Goal: Information Seeking & Learning: Learn about a topic

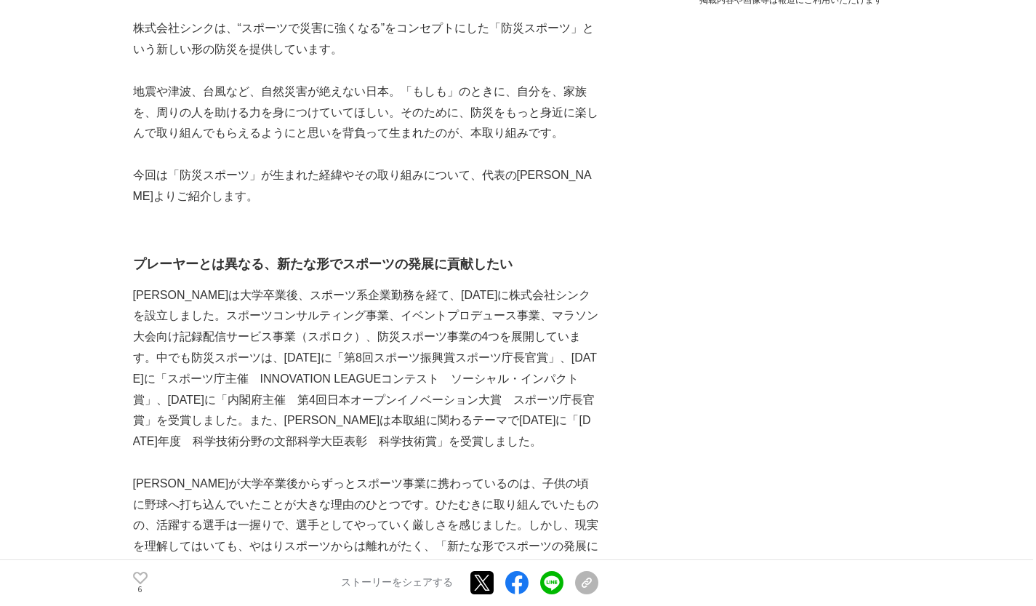
scroll to position [655, 0]
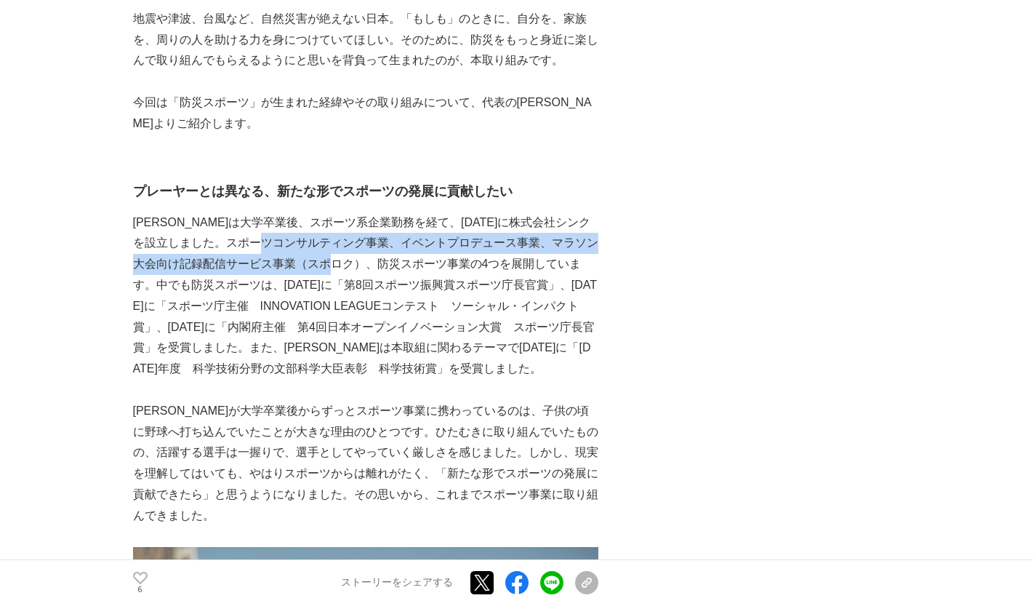
drag, startPoint x: 332, startPoint y: 239, endPoint x: 401, endPoint y: 260, distance: 72.0
click at [401, 260] on p "[PERSON_NAME]は大学卒業後、スポーツ系企業勤務を経て、[DATE]に株式会社シンクを設立しました。スポーツコンサルティング事業、イベントプロデュー…" at bounding box center [365, 295] width 465 height 167
copy p "イベントプロデュース事業、マラソン大会向け記録配信サービス事業（スポロク）、防災スポーツ事業"
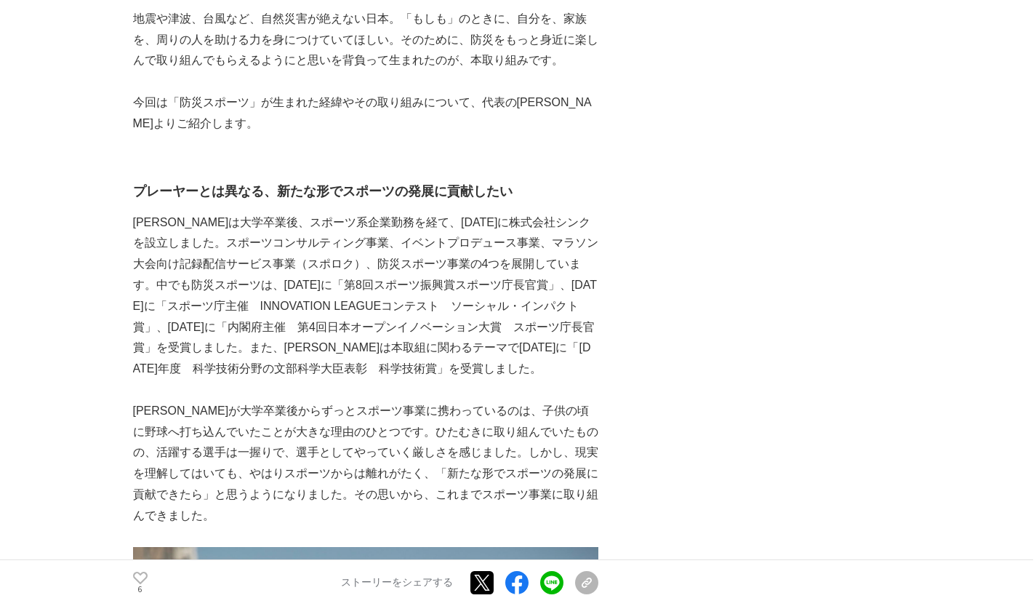
drag, startPoint x: 420, startPoint y: 256, endPoint x: 432, endPoint y: 251, distance: 12.7
click at [420, 256] on p "[PERSON_NAME]は大学卒業後、スポーツ系企業勤務を経て、[DATE]に株式会社シンクを設立しました。スポーツコンサルティング事業、イベントプロデュー…" at bounding box center [365, 295] width 465 height 167
drag, startPoint x: 336, startPoint y: 241, endPoint x: 468, endPoint y: 240, distance: 131.6
click at [469, 241] on p "[PERSON_NAME]は大学卒業後、スポーツ系企業勤務を経て、[DATE]に株式会社シンクを設立しました。スポーツコンサルティング事業、イベントプロデュー…" at bounding box center [365, 295] width 465 height 167
copy p "イベントプロデュース事業"
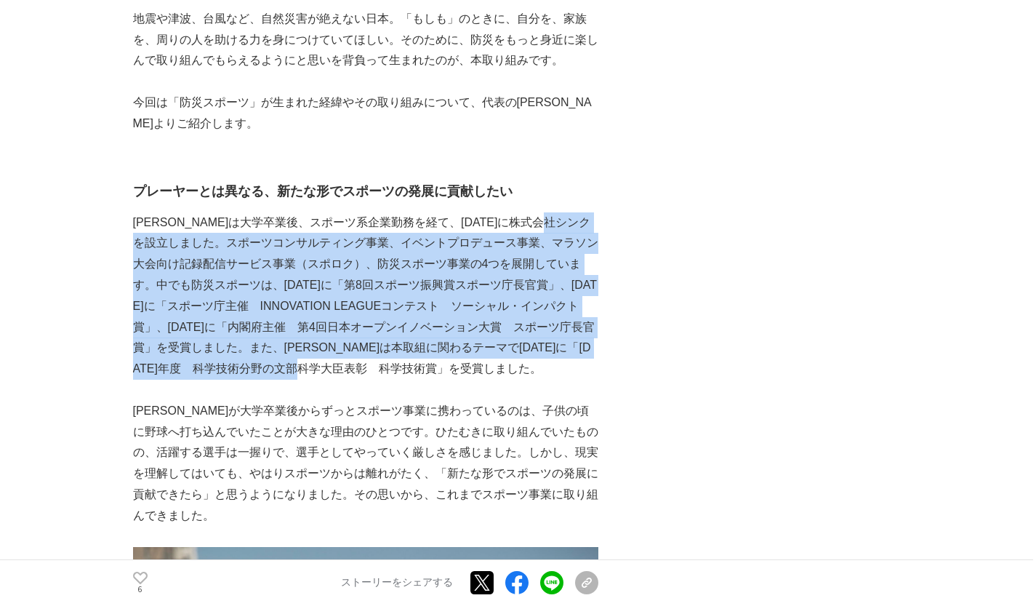
drag, startPoint x: 157, startPoint y: 239, endPoint x: 535, endPoint y: 373, distance: 401.2
click at [535, 373] on p "[PERSON_NAME]は大学卒業後、スポーツ系企業勤務を経て、[DATE]に株式会社シンクを設立しました。スポーツコンサルティング事業、イベントプロデュー…" at bounding box center [365, 295] width 465 height 167
copy p "スポーツコンサルティング事業、イベントプロデュース事業、マラソン大会向け記録配信サービス事業（スポロク）、防災スポーツ事業の4つを展開しています。中でも防災ス…"
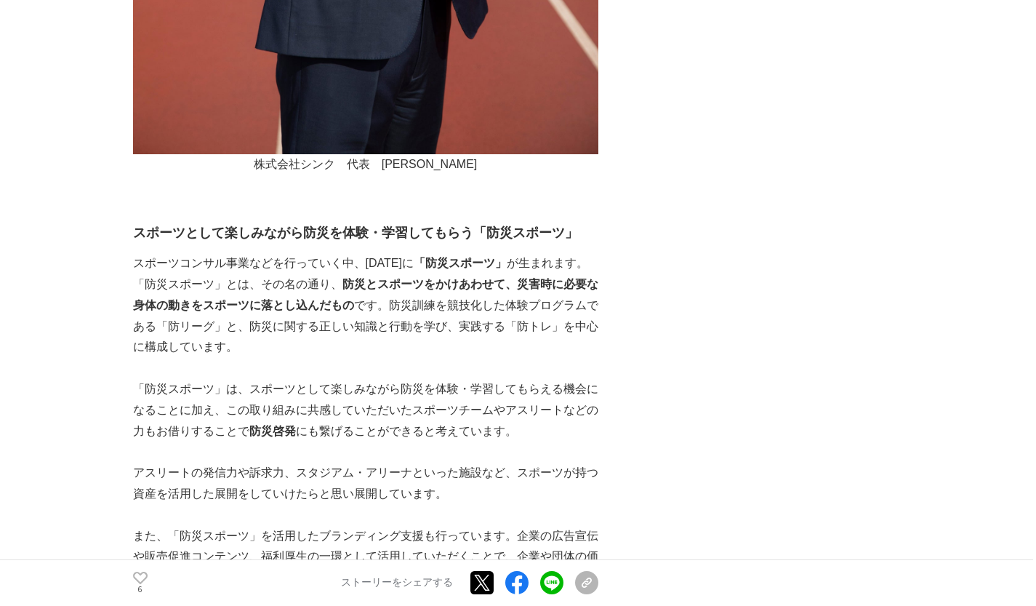
scroll to position [1818, 0]
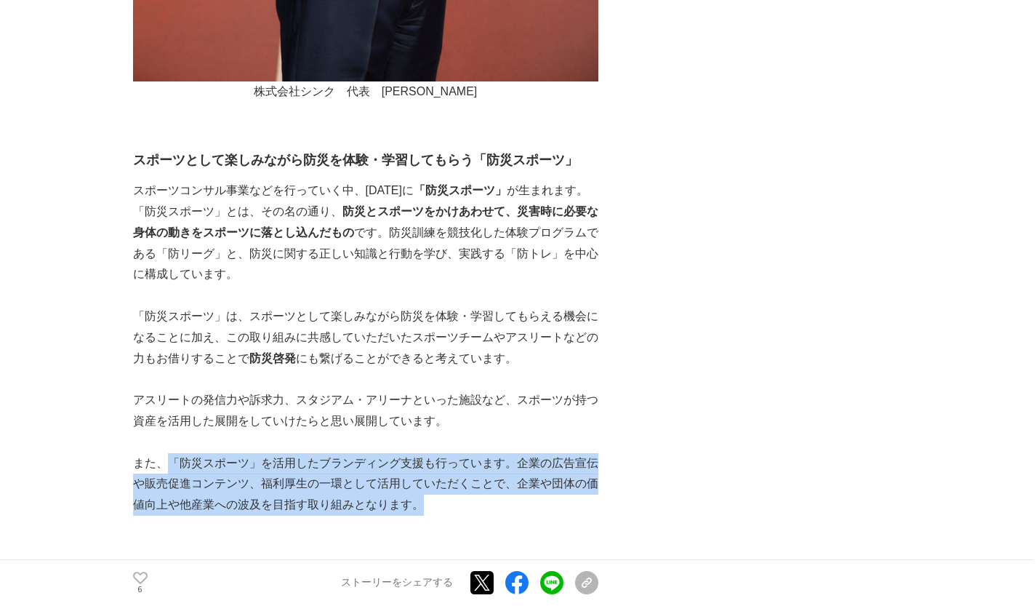
drag, startPoint x: 169, startPoint y: 441, endPoint x: 401, endPoint y: 474, distance: 234.3
click at [416, 484] on p "また、「防災スポーツ」を活用したブランディング支援も行っています。企業の広告宣伝や販売促進コンテンツ、福利厚生の一環として活用していただくことで、企業や団体の…" at bounding box center [365, 484] width 465 height 63
copy p "「防災スポーツ」を活用したブランディング支援も行っています。企業の広告宣伝や販売促進コンテンツ、福利厚生の一環として活用していただくことで、企業や団体の価値向…"
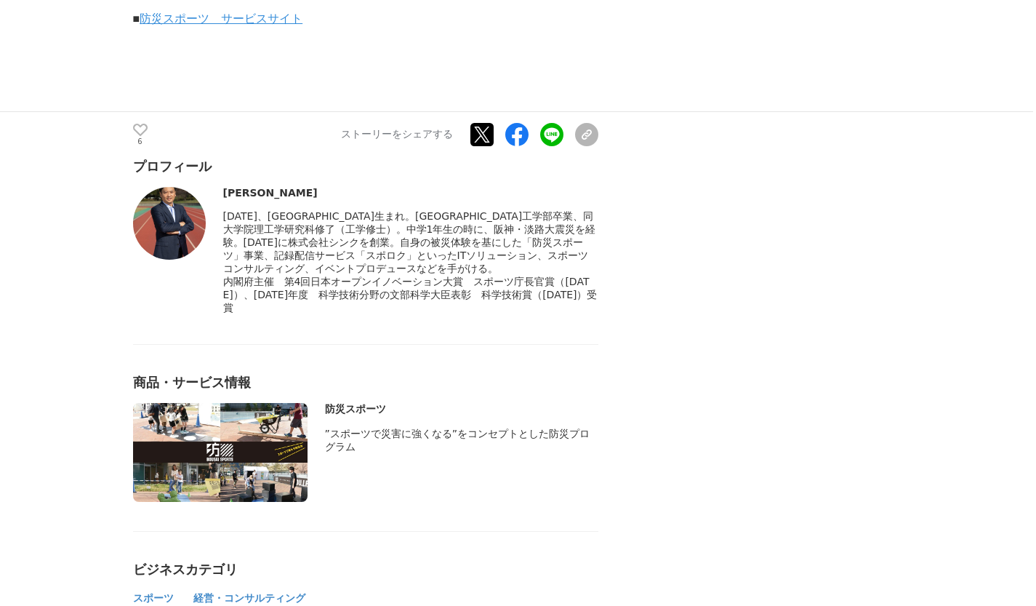
scroll to position [6109, 0]
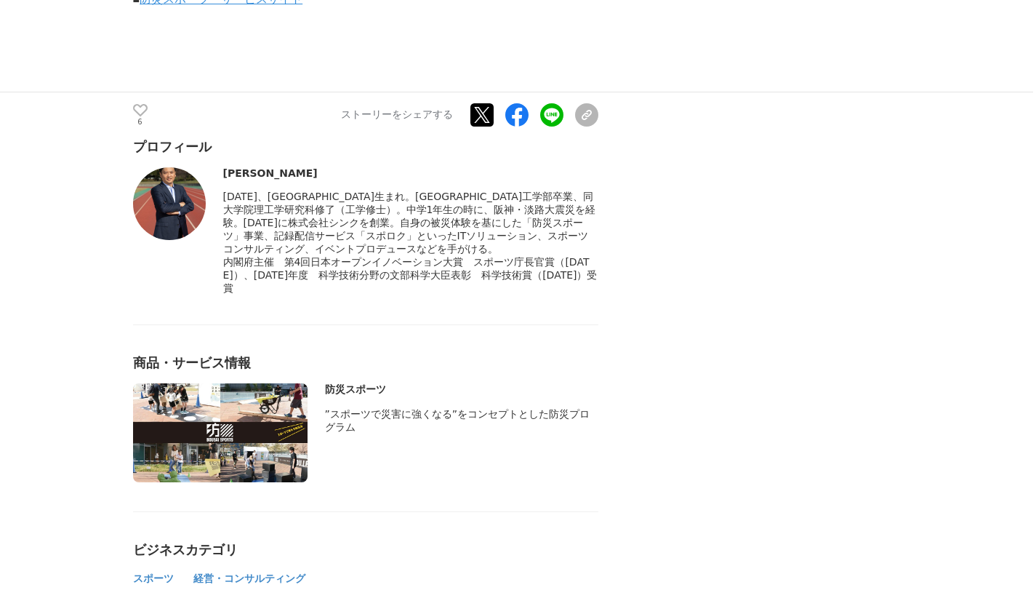
drag, startPoint x: 226, startPoint y: 236, endPoint x: 585, endPoint y: 267, distance: 359.8
click at [585, 267] on div "内閣府主催　第4回日本オープンイノベーション大賞　スポーツ庁長官賞（[DATE]）、[DATE]年度　科学技術分野の文部科学大臣表彰　科学技術賞（[DATE]…" at bounding box center [410, 275] width 375 height 39
copy span "内閣府主催　第4回日本オープンイノベーション大賞　スポーツ庁長官賞（[DATE]）、[DATE]年度　科学技術分野の文部科学大臣表彰　科学技術賞（[DATE]…"
